Goal: Information Seeking & Learning: Check status

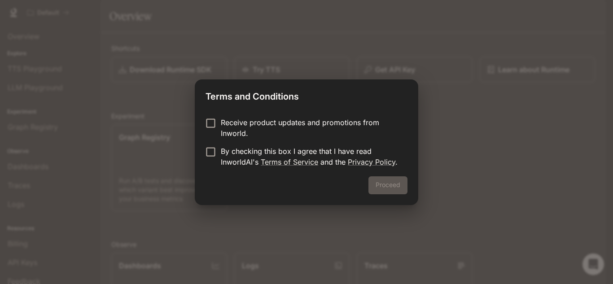
click at [298, 144] on form "Receive product updates and promotions from Inworld. By checking this box I agr…" at bounding box center [307, 142] width 202 height 50
click at [297, 151] on p "By checking this box I agree that I have read InworldAI's Terms of Service and …" at bounding box center [311, 157] width 180 height 22
click at [307, 130] on p "Receive product updates and promotions from Inworld." at bounding box center [311, 128] width 180 height 22
click at [386, 189] on button "Proceed" at bounding box center [388, 185] width 39 height 18
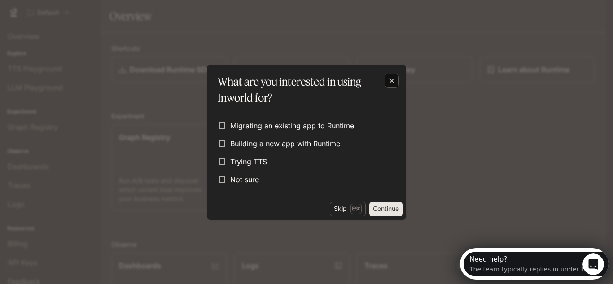
click at [393, 88] on div "button" at bounding box center [392, 81] width 14 height 14
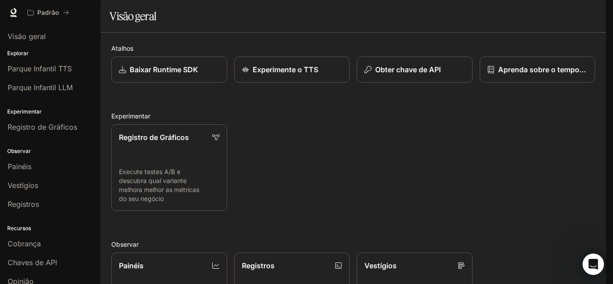
click at [381, 33] on section "Visão geral" at bounding box center [353, 16] width 505 height 33
click at [36, 208] on font "Registros" at bounding box center [23, 204] width 31 height 9
